Goal: Task Accomplishment & Management: Manage account settings

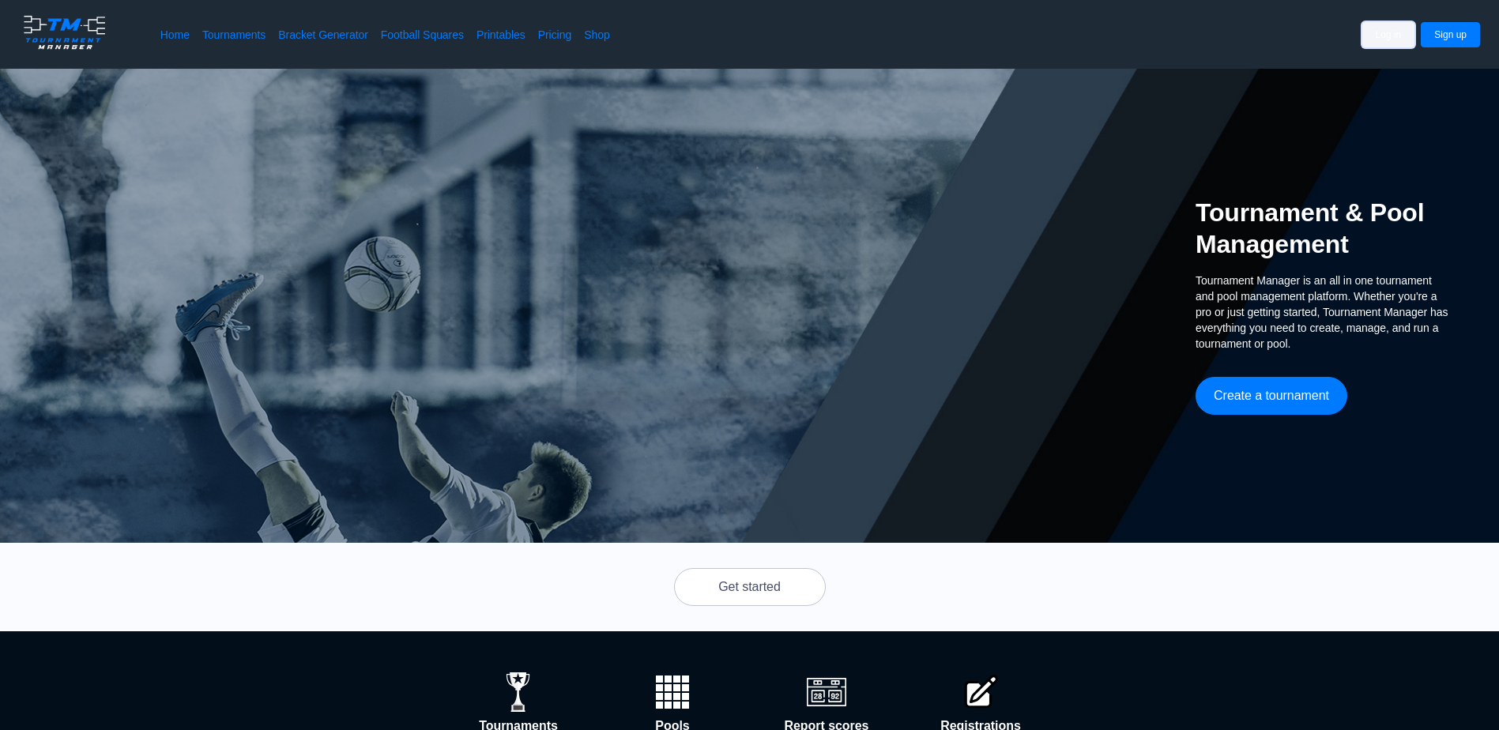
click at [1388, 40] on button "Log in" at bounding box center [1388, 34] width 53 height 25
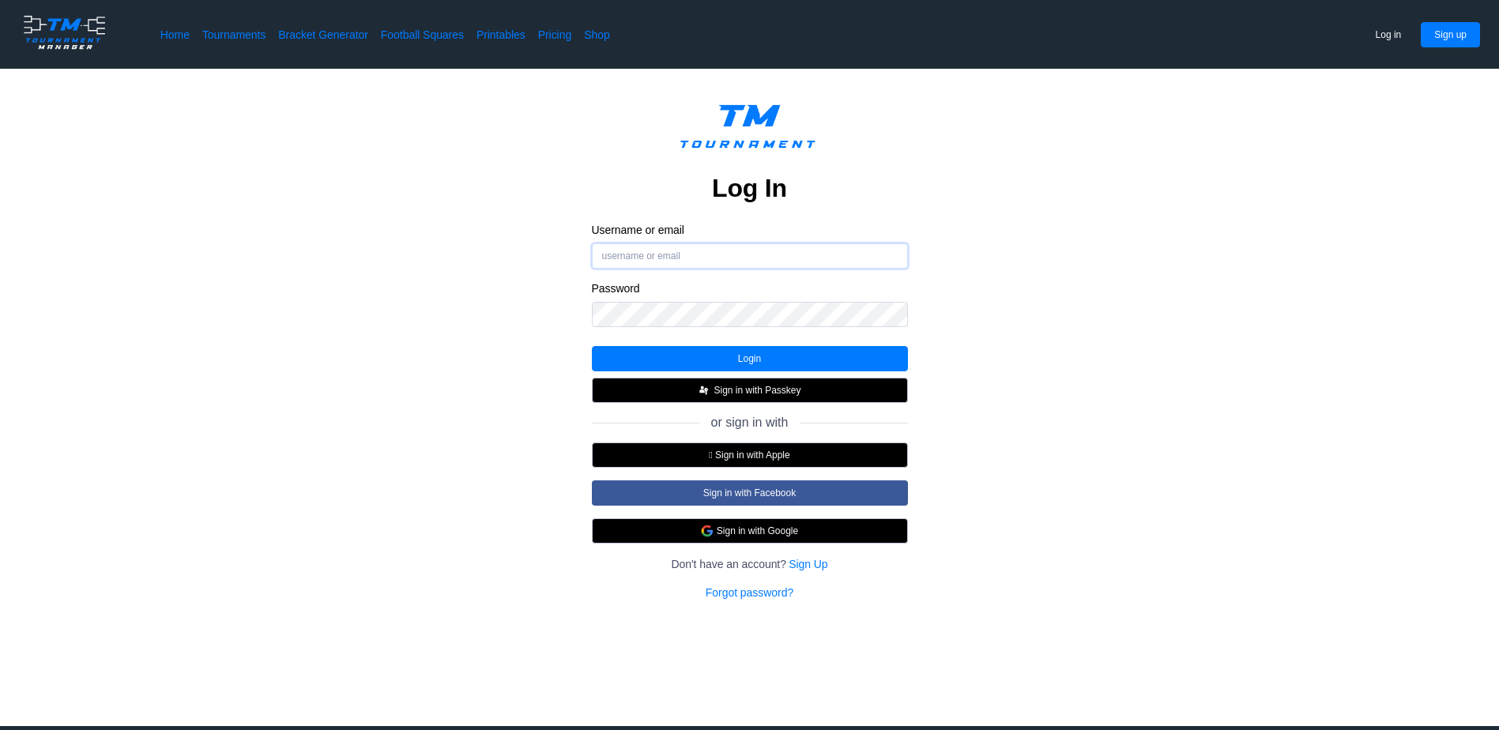
click at [716, 252] on input "Username or email" at bounding box center [750, 255] width 316 height 25
type input "[EMAIL_ADDRESS][DOMAIN_NAME]"
click at [787, 357] on button "Login" at bounding box center [750, 358] width 316 height 25
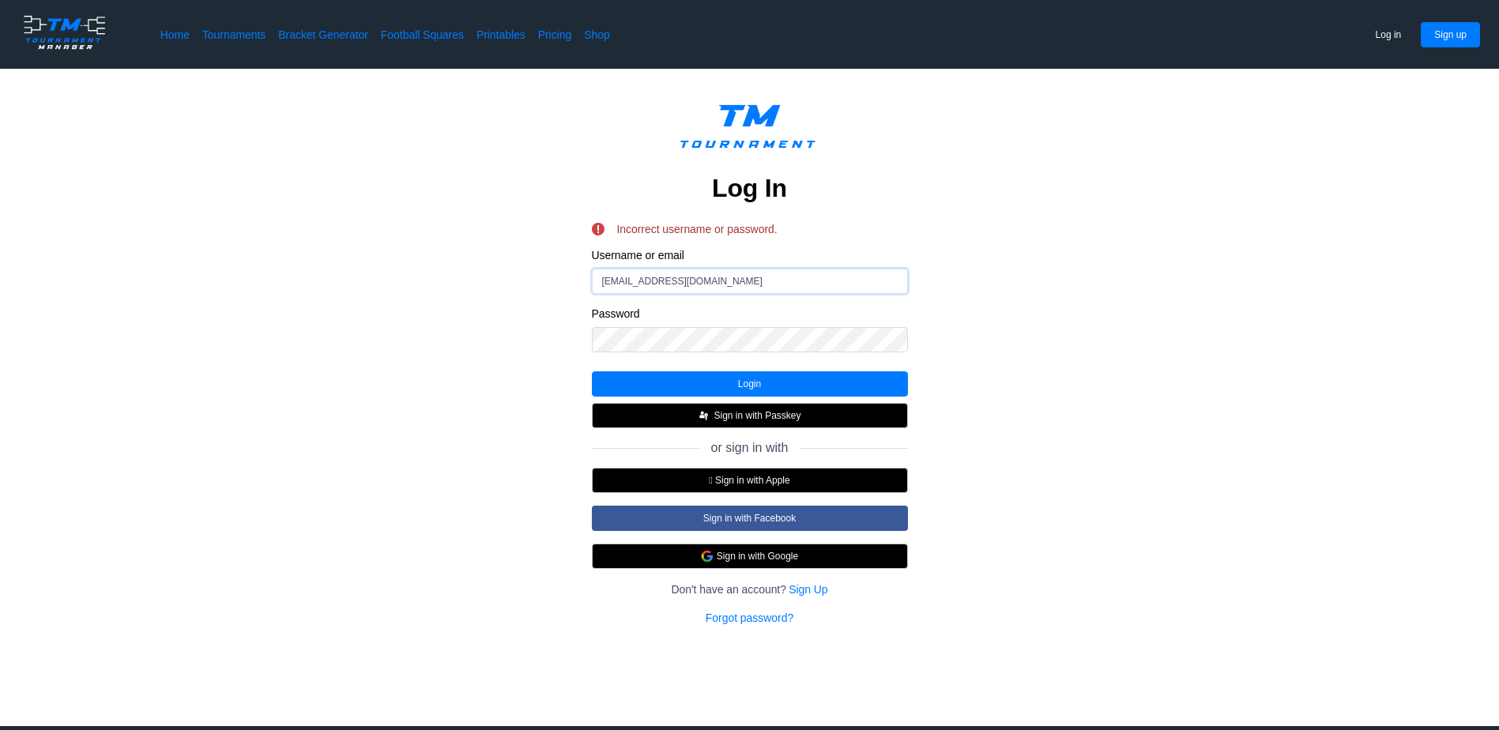
drag, startPoint x: 721, startPoint y: 280, endPoint x: 699, endPoint y: 281, distance: 21.4
click at [721, 280] on input "[EMAIL_ADDRESS][DOMAIN_NAME]" at bounding box center [750, 281] width 316 height 25
click at [563, 316] on div "Log In Incorrect username or password. Username or email [EMAIL_ADDRESS][DOMAIN…" at bounding box center [749, 360] width 1373 height 532
click at [401, 322] on div "Log In Incorrect username or password. Username or email [EMAIL_ADDRESS][DOMAIN…" at bounding box center [749, 360] width 1373 height 532
click at [716, 372] on button "Login" at bounding box center [750, 383] width 316 height 25
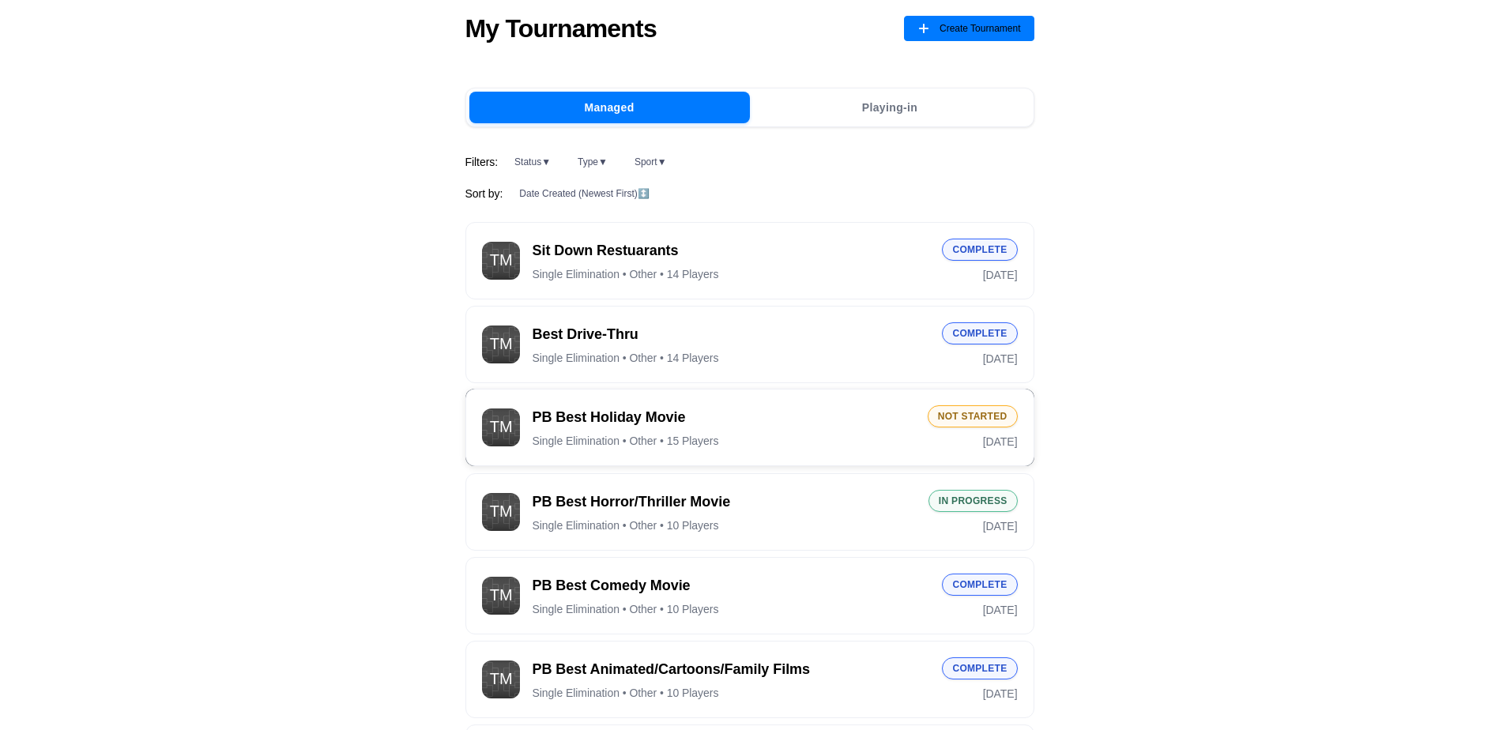
scroll to position [158, 0]
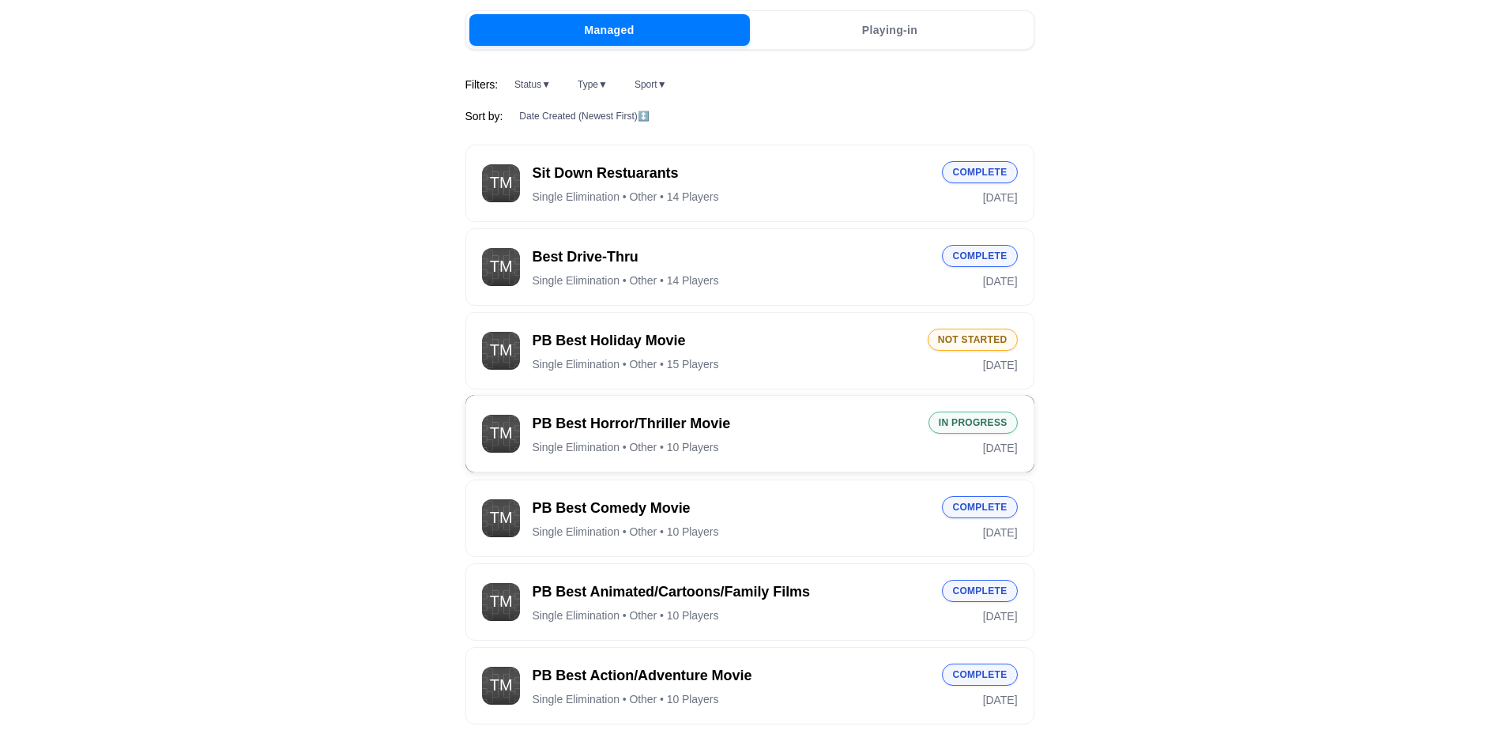
click at [786, 434] on span "PB Best Horror/Thriller Movie" at bounding box center [724, 424] width 383 height 20
